Goal: Information Seeking & Learning: Check status

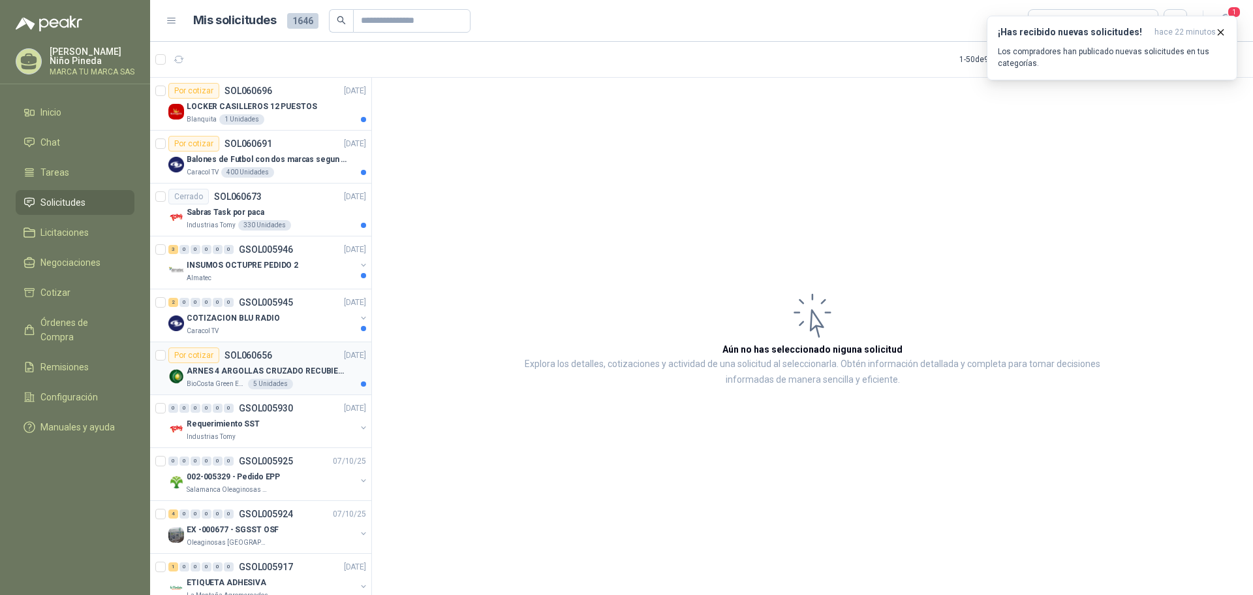
click at [293, 364] on div "ARNES 4 ARGOLLAS CRUZADO RECUBIERTO PVC" at bounding box center [276, 371] width 179 height 16
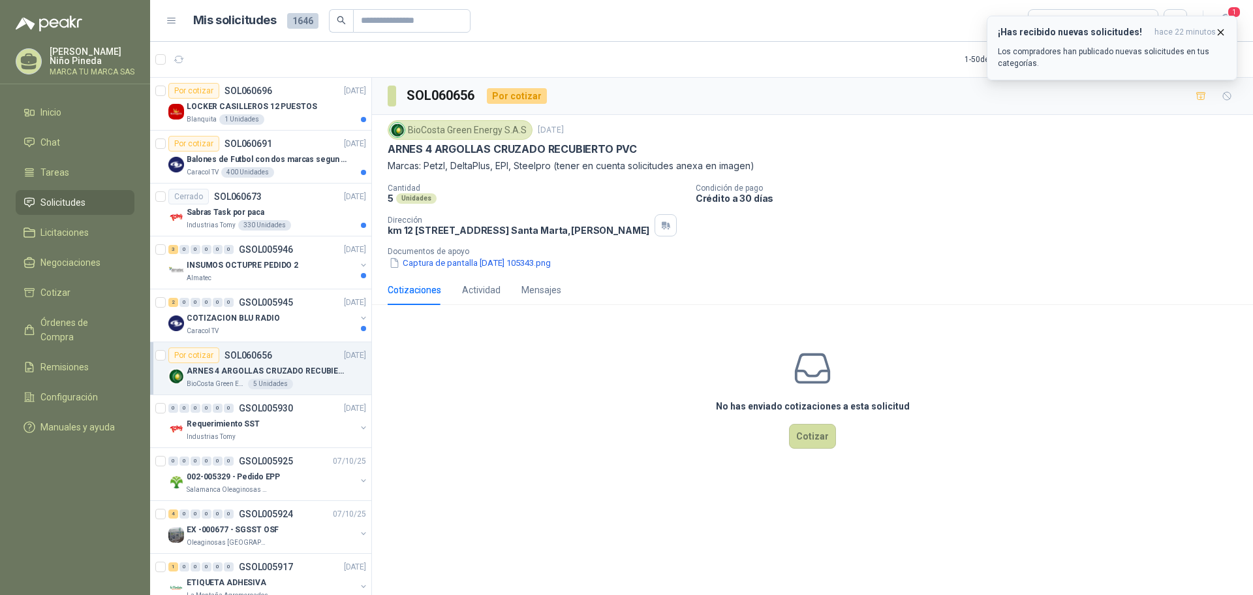
click at [1220, 27] on icon "button" at bounding box center [1220, 32] width 11 height 11
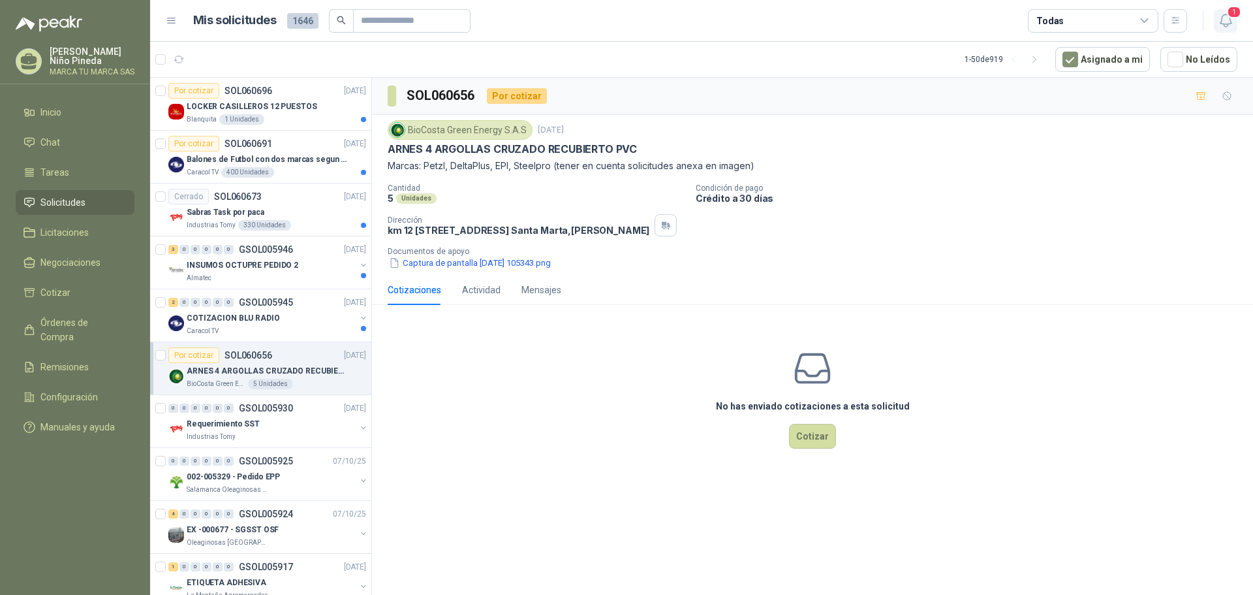
click at [1228, 20] on icon "button" at bounding box center [1226, 20] width 16 height 16
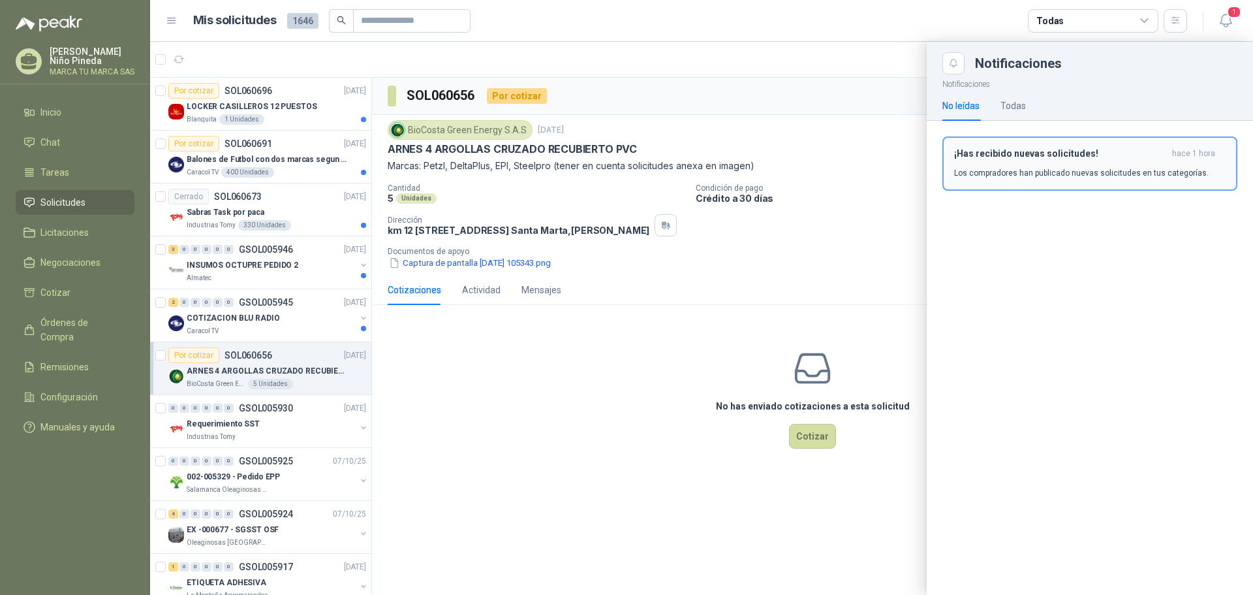
click at [1093, 170] on p "Los compradores han publicado nuevas solicitudes en tus categorías." at bounding box center [1081, 173] width 255 height 12
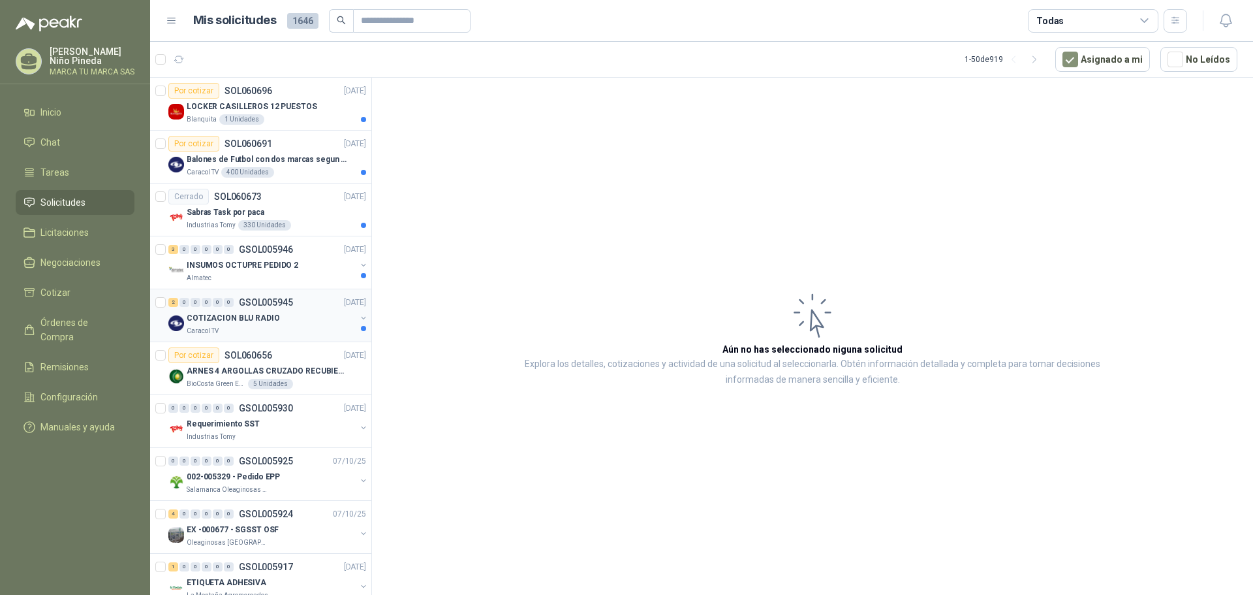
click at [262, 323] on p "COTIZACION BLU RADIO" at bounding box center [233, 318] width 93 height 12
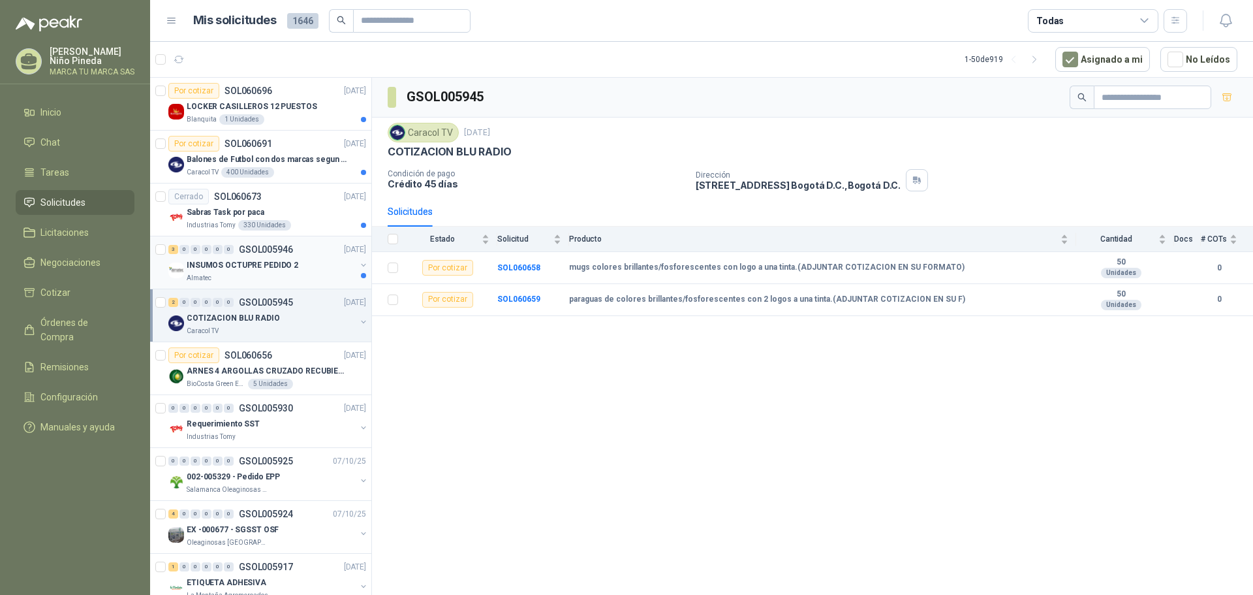
click at [258, 268] on p "INSUMOS OCTUPRE PEDIDO 2" at bounding box center [243, 265] width 112 height 12
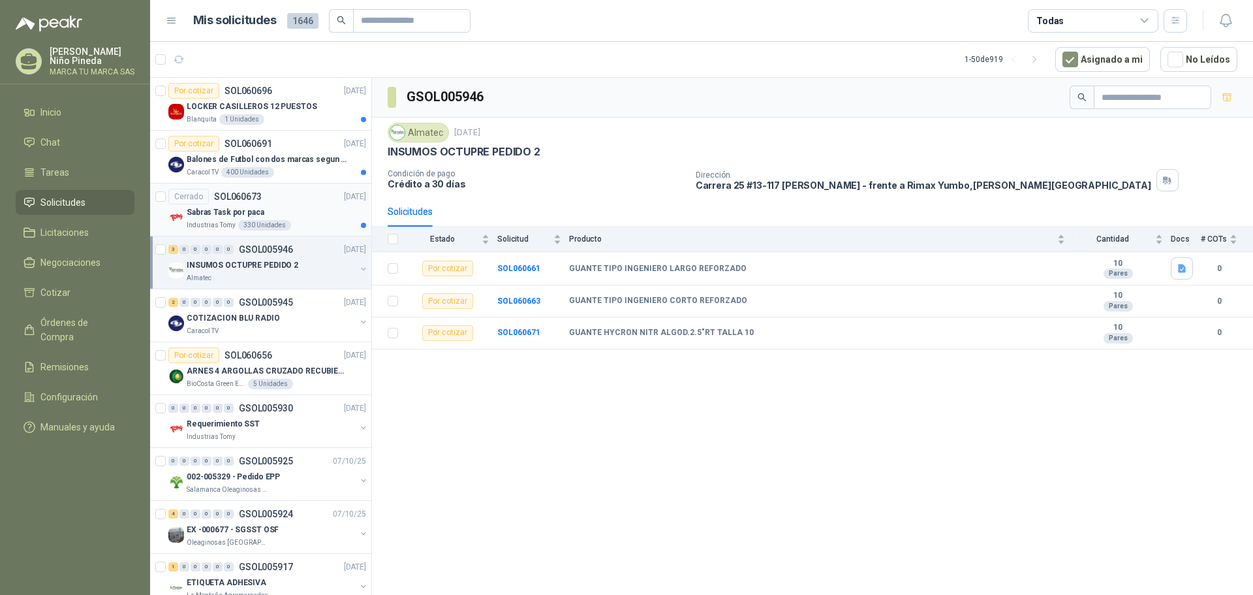
click at [292, 204] on div "Sabras Task por paca" at bounding box center [276, 212] width 179 height 16
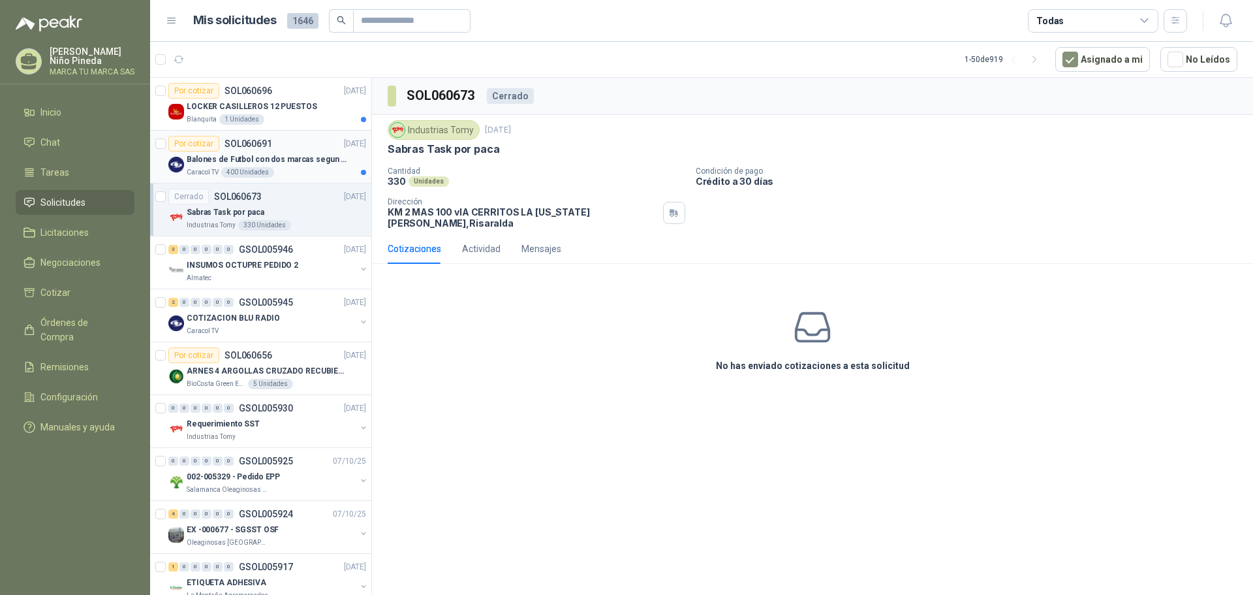
click at [290, 157] on p "Balones de Futbol con dos marcas segun adjunto. Adjuntar cotizacion en su forma…" at bounding box center [268, 159] width 163 height 12
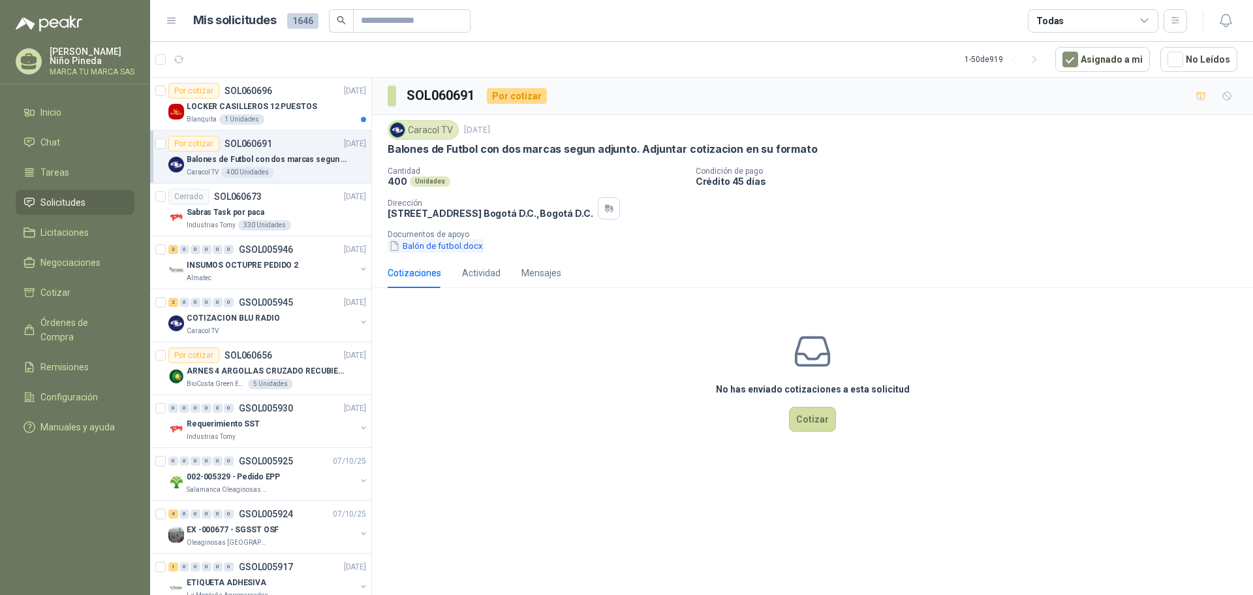
click at [461, 248] on button "Balón de futbol.docx" at bounding box center [436, 246] width 97 height 14
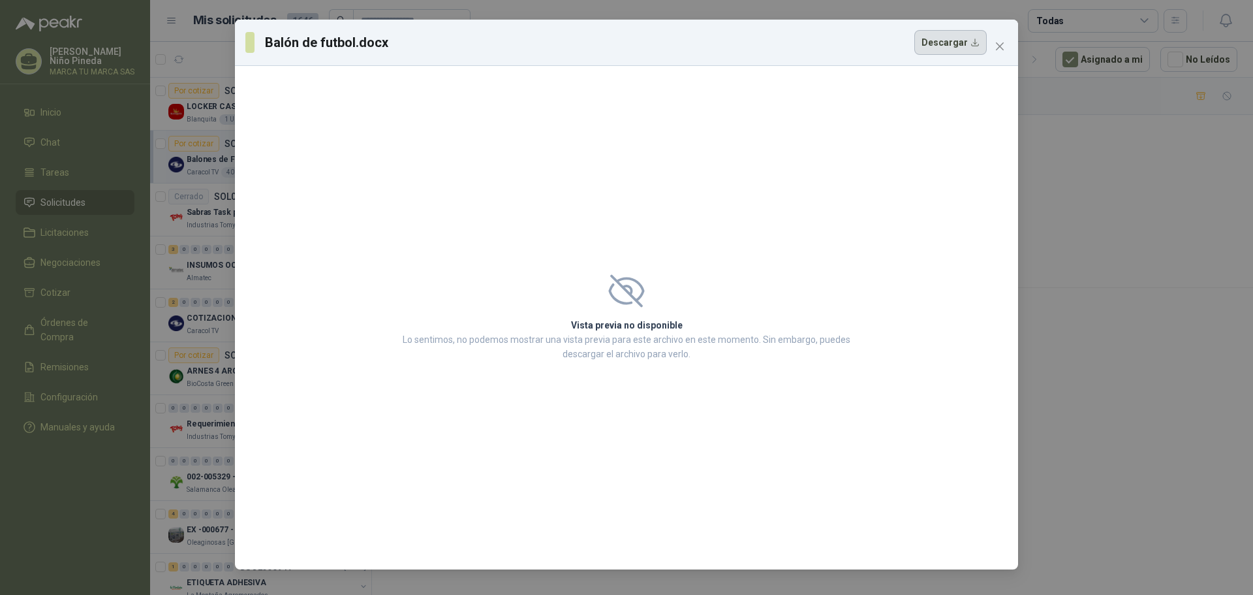
click at [979, 48] on button "Descargar" at bounding box center [950, 42] width 72 height 25
click at [1002, 46] on icon "close" at bounding box center [1000, 46] width 10 height 10
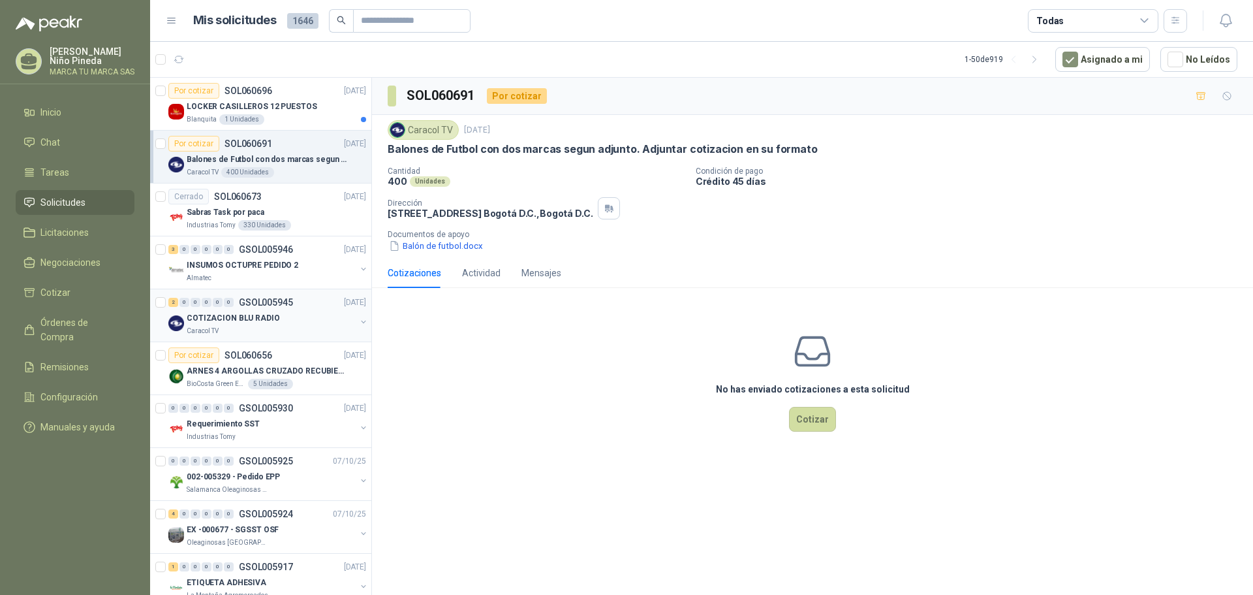
click at [247, 323] on p "COTIZACION BLU RADIO" at bounding box center [233, 318] width 93 height 12
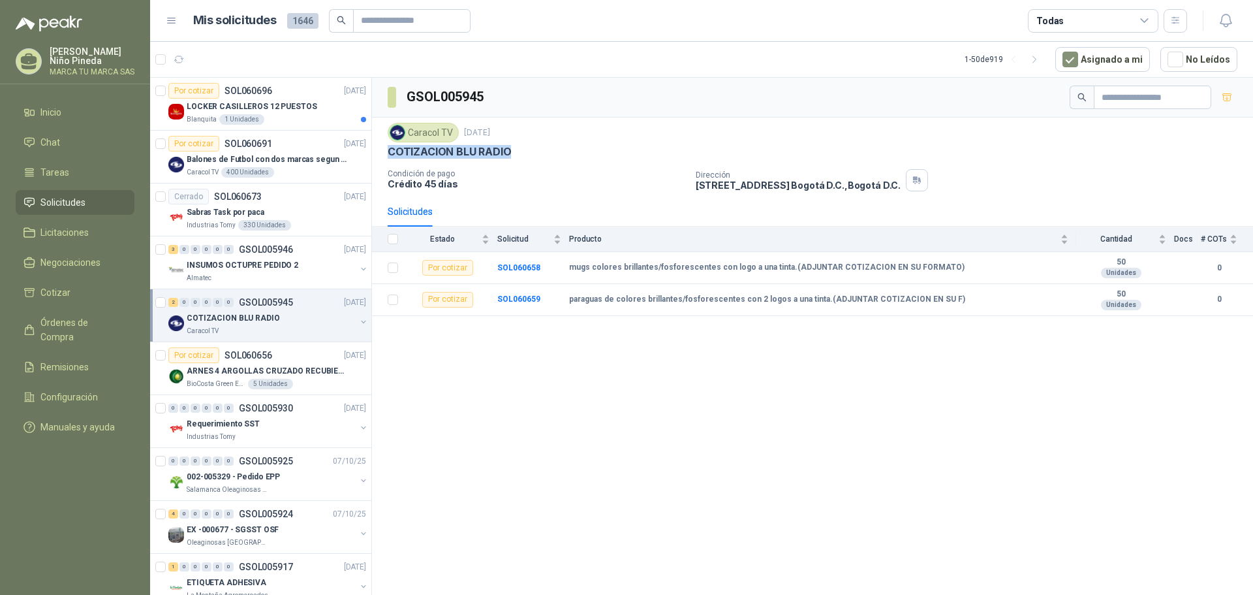
drag, startPoint x: 511, startPoint y: 154, endPoint x: 386, endPoint y: 155, distance: 125.3
click at [386, 155] on div "Caracol TV [DATE] COTIZACION BLU RADIO Condición de pago Crédito 45 días Direcc…" at bounding box center [812, 156] width 881 height 79
click at [295, 165] on p "Balones de Futbol con dos marcas segun adjunto. Adjuntar cotizacion en su forma…" at bounding box center [268, 159] width 163 height 12
